Goal: Task Accomplishment & Management: Manage account settings

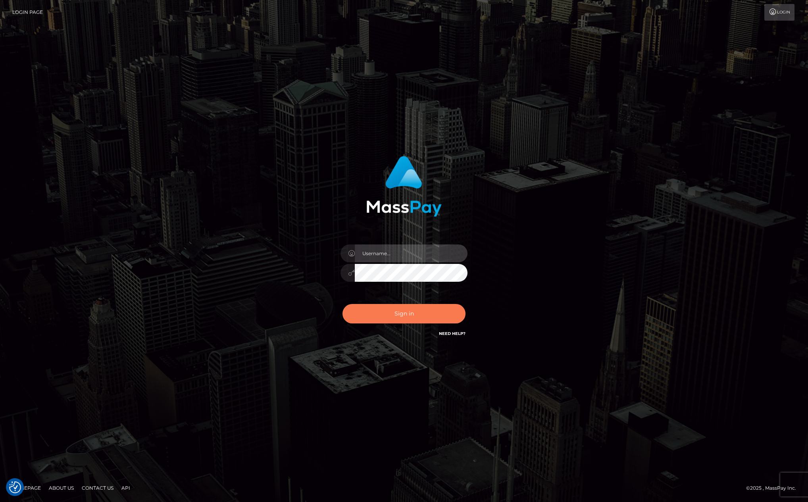
type input "[PERSON_NAME][DOMAIN_NAME]"
click at [407, 316] on button "Sign in" at bounding box center [404, 313] width 123 height 19
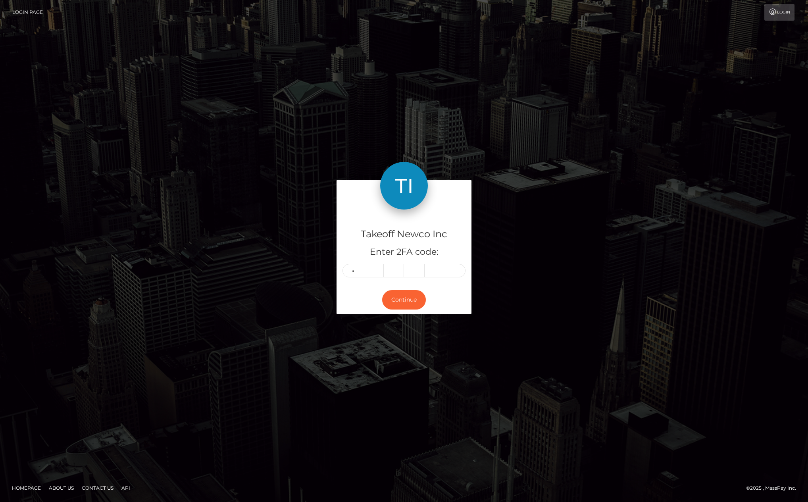
type input "4"
type input "6"
type input "0"
type input "5"
type input "4"
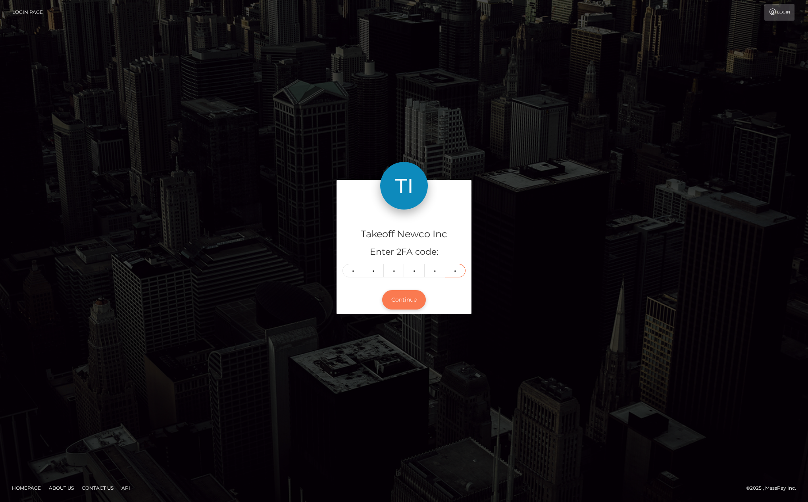
type input "5"
click at [389, 292] on button "Continue" at bounding box center [404, 299] width 44 height 19
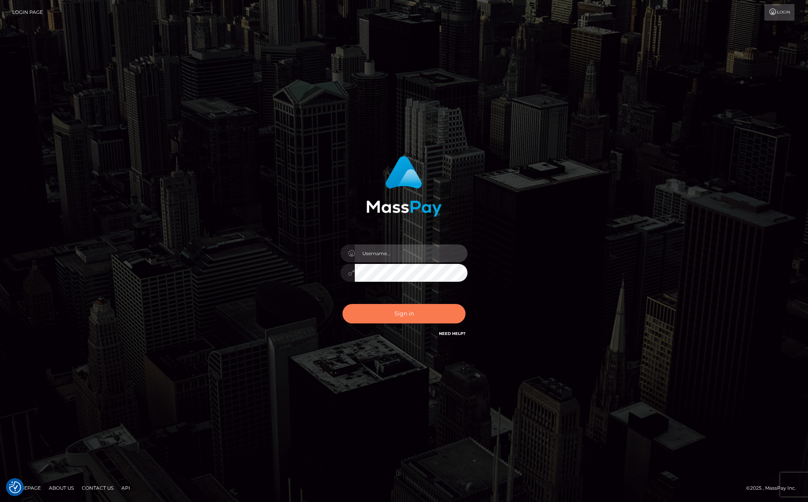
type input "[PERSON_NAME][DOMAIN_NAME]"
click at [402, 306] on button "Sign in" at bounding box center [404, 313] width 123 height 19
type input "[PERSON_NAME][DOMAIN_NAME]"
click at [398, 314] on button "Sign in" at bounding box center [404, 313] width 123 height 19
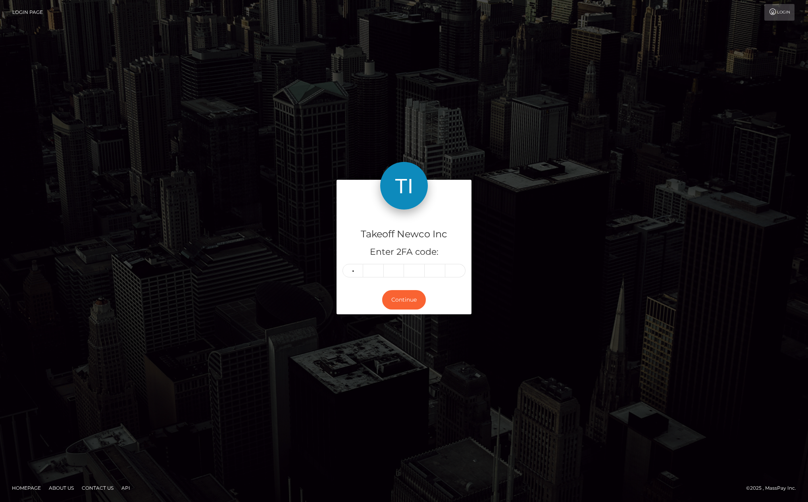
type input "6"
type input "2"
type input "1"
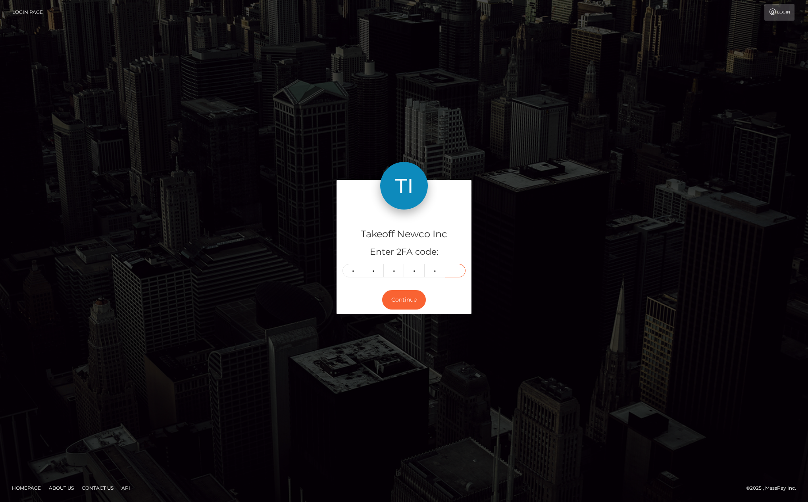
type input "1"
